Goal: Navigation & Orientation: Find specific page/section

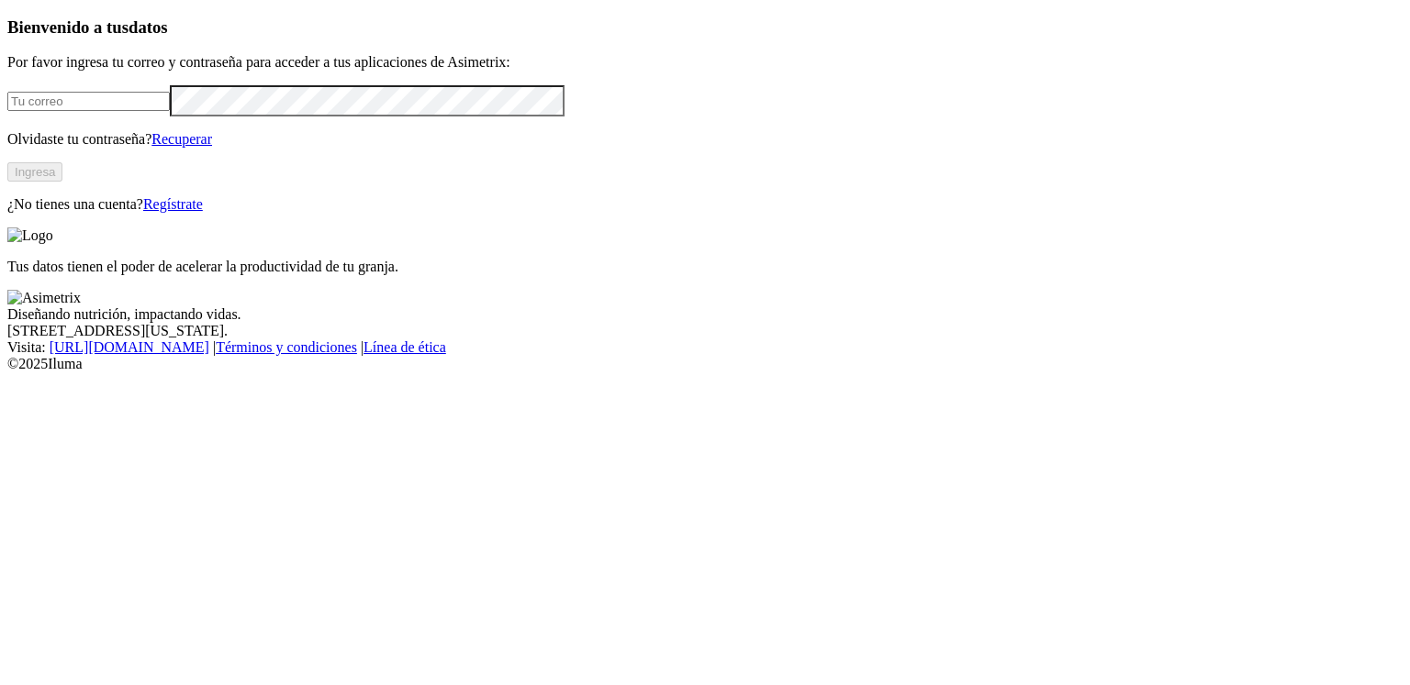
type input "[PERSON_NAME][EMAIL_ADDRESS][PERSON_NAME][DOMAIN_NAME]"
click at [62, 182] on button "Ingresa" at bounding box center [34, 171] width 55 height 19
